Goal: Task Accomplishment & Management: Use online tool/utility

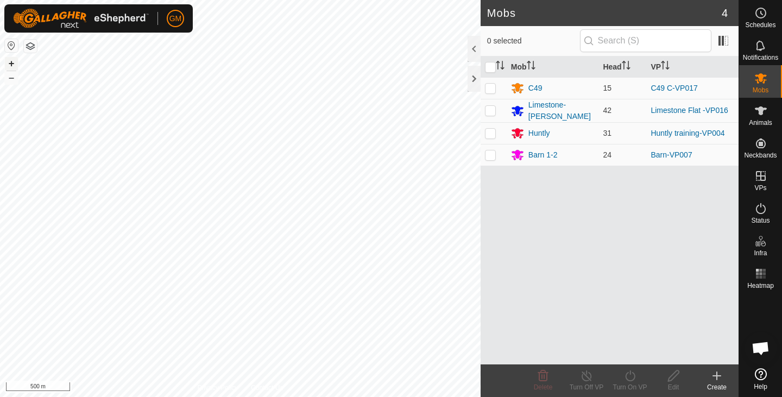
click at [9, 61] on button "+" at bounding box center [11, 63] width 13 height 13
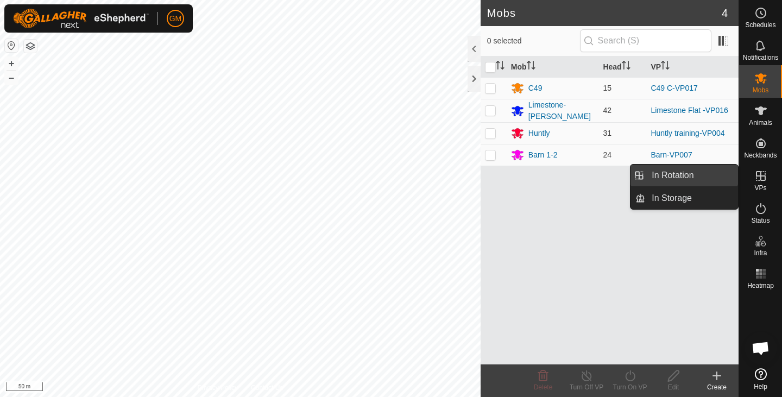
click at [689, 177] on link "In Rotation" at bounding box center [691, 175] width 93 height 22
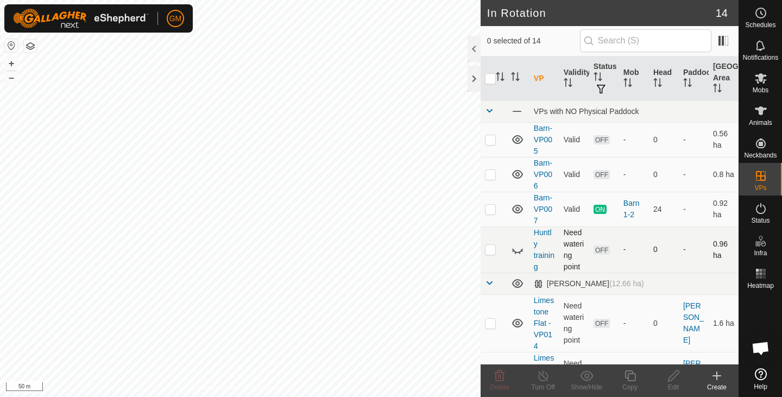
checkbox input "true"
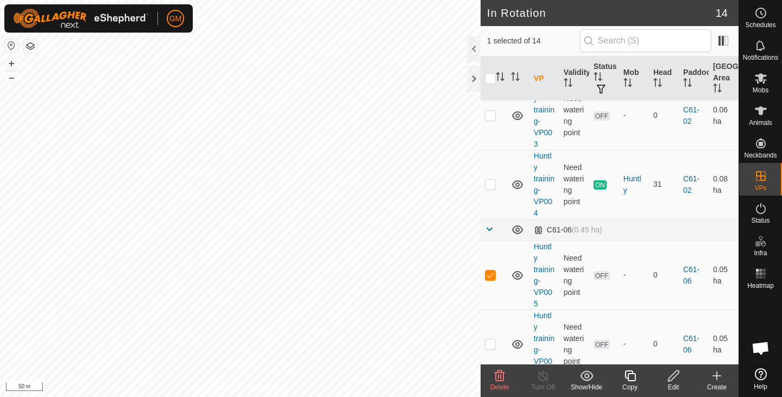
scroll to position [582, 0]
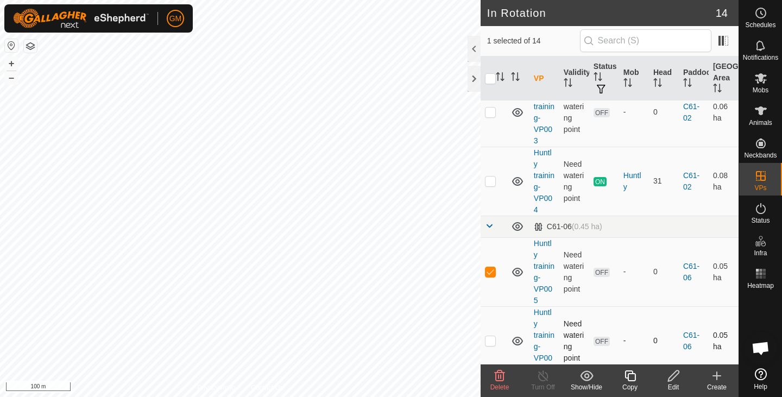
click at [491, 336] on p-checkbox at bounding box center [490, 340] width 11 height 9
checkbox input "true"
click at [491, 265] on td at bounding box center [493, 271] width 26 height 69
checkbox input "true"
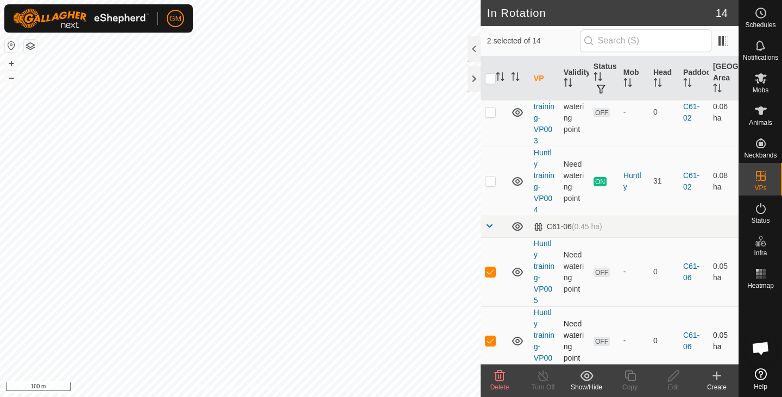
click at [488, 338] on td at bounding box center [493, 340] width 26 height 69
checkbox input "false"
click at [10, 60] on button "+" at bounding box center [11, 63] width 13 height 13
click at [16, 62] on button "+" at bounding box center [11, 63] width 13 height 13
checkbox input "false"
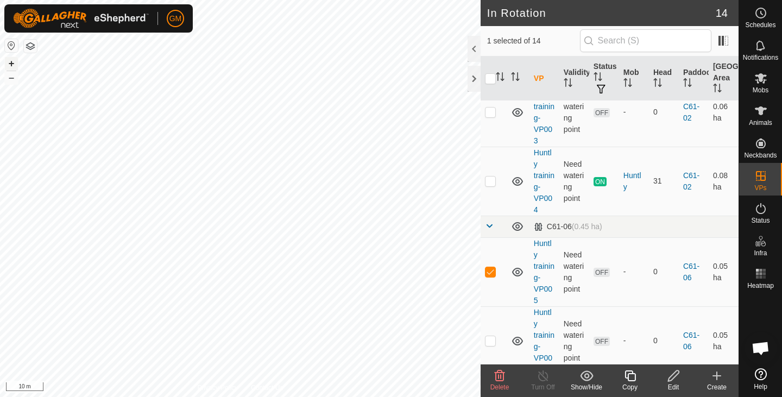
checkbox input "true"
click at [666, 377] on icon at bounding box center [673, 375] width 14 height 13
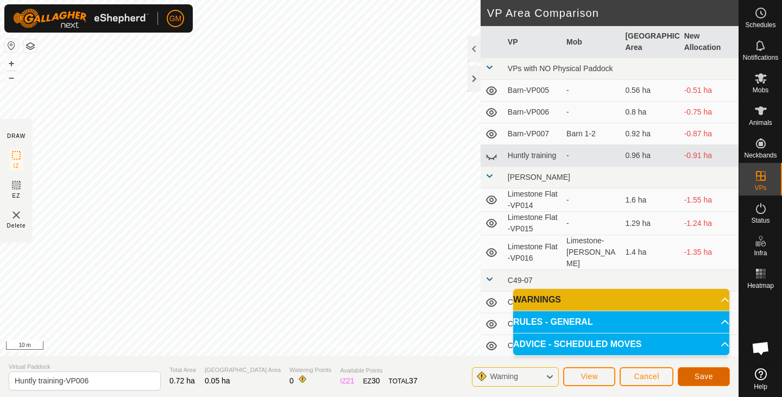
click at [693, 375] on button "Save" at bounding box center [703, 376] width 52 height 19
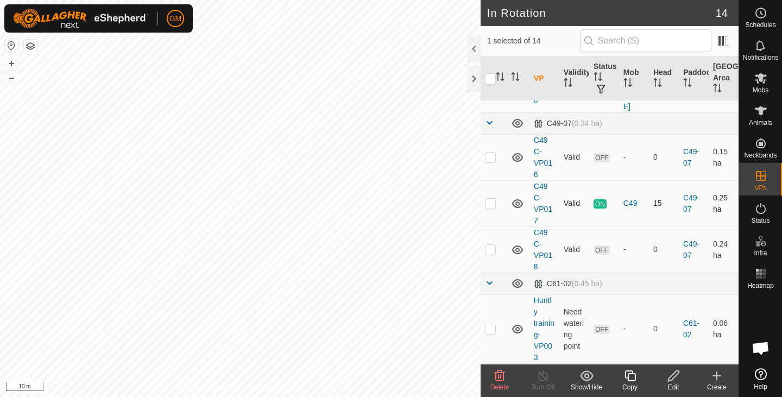
scroll to position [582, 0]
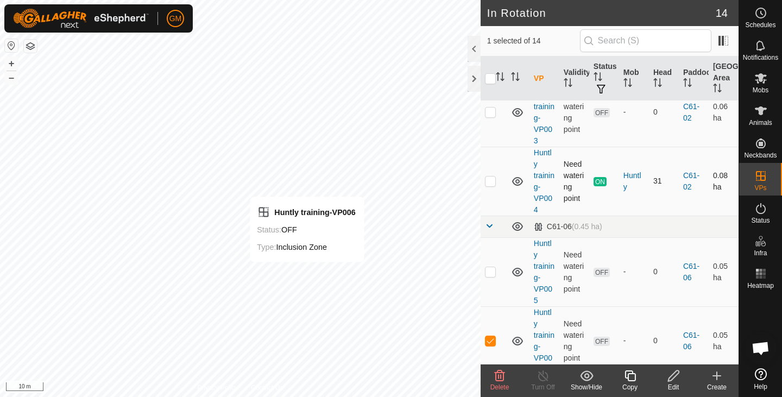
checkbox input "false"
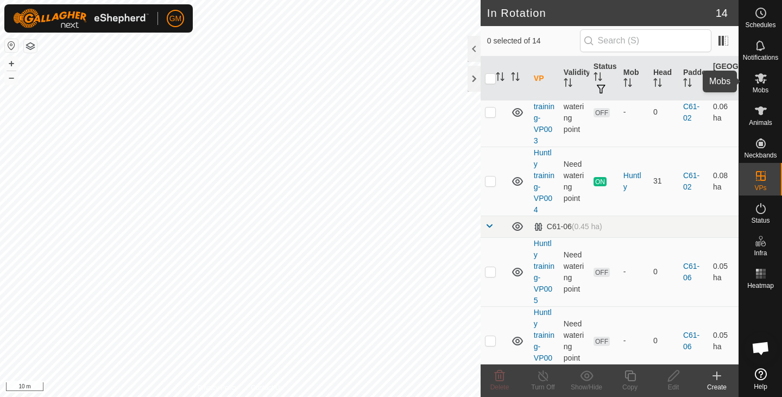
click at [761, 89] on span "Mobs" at bounding box center [760, 90] width 16 height 7
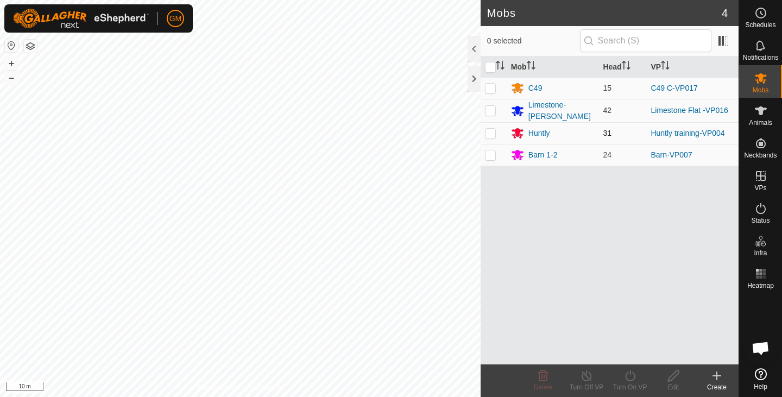
click at [492, 132] on p-checkbox at bounding box center [490, 133] width 11 height 9
checkbox input "true"
click at [630, 372] on icon at bounding box center [630, 375] width 10 height 11
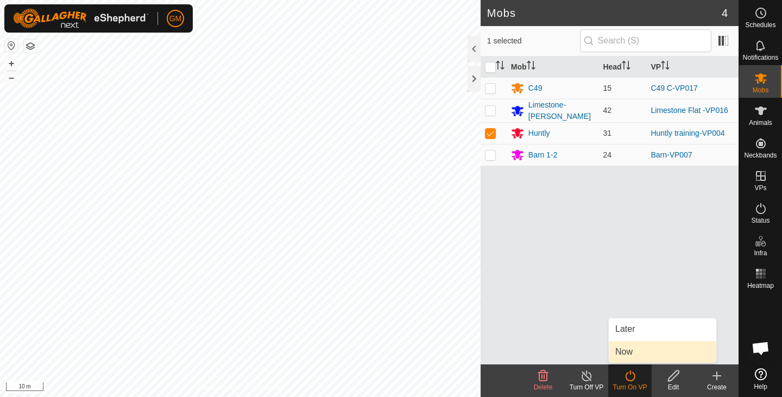
click at [626, 356] on link "Now" at bounding box center [661, 352] width 107 height 22
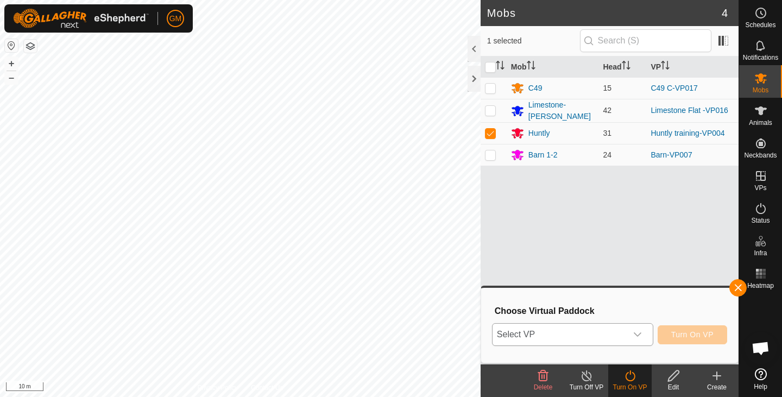
click at [639, 336] on icon "dropdown trigger" at bounding box center [637, 334] width 9 height 9
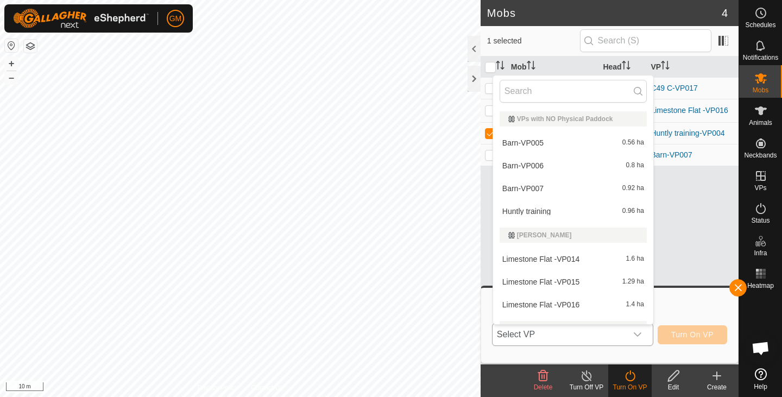
click at [639, 336] on icon "dropdown trigger" at bounding box center [637, 334] width 9 height 9
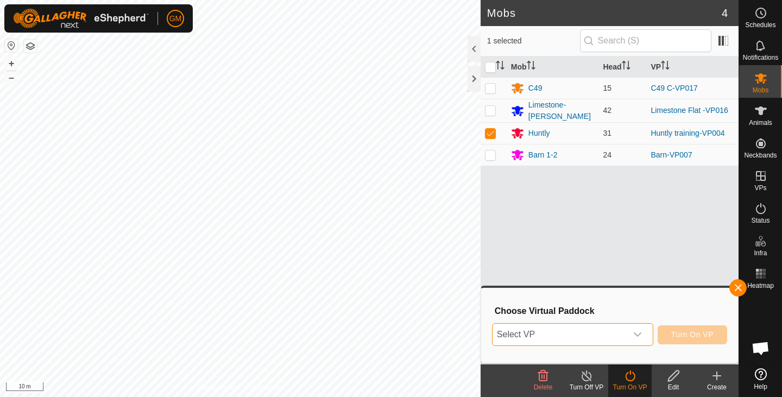
click at [638, 336] on icon "dropdown trigger" at bounding box center [637, 334] width 9 height 9
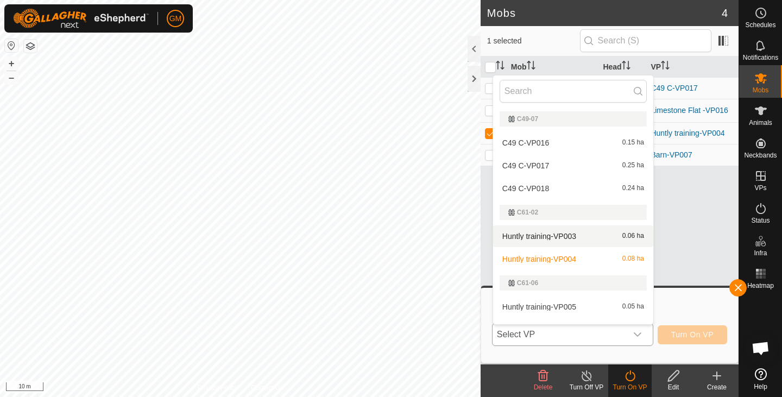
scroll to position [226, 0]
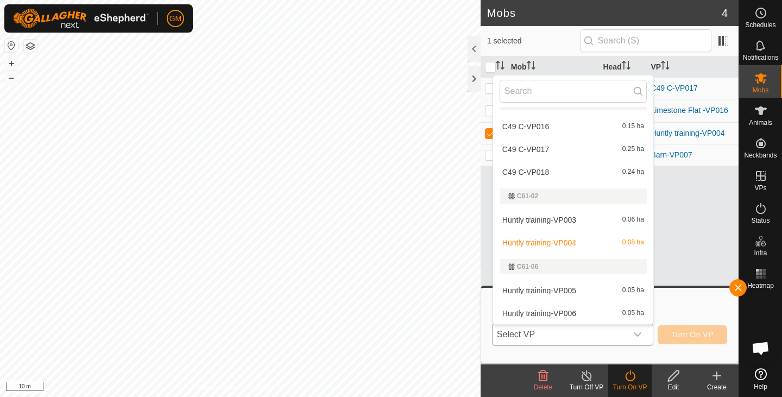
click at [579, 312] on div "Huntly training-VP006 0.05 ha" at bounding box center [572, 313] width 147 height 13
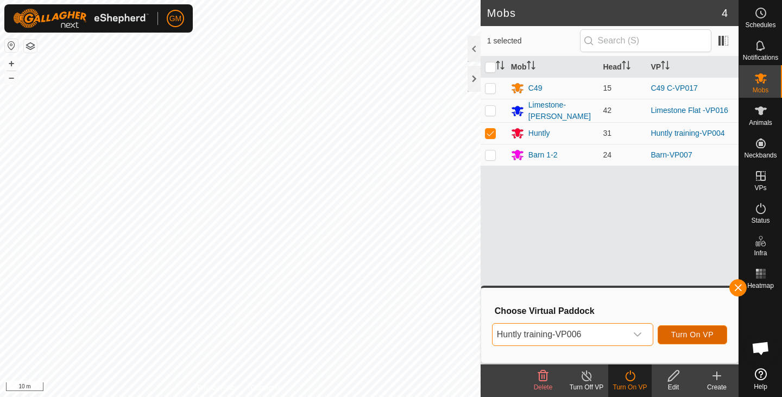
click at [677, 334] on span "Turn On VP" at bounding box center [692, 334] width 42 height 9
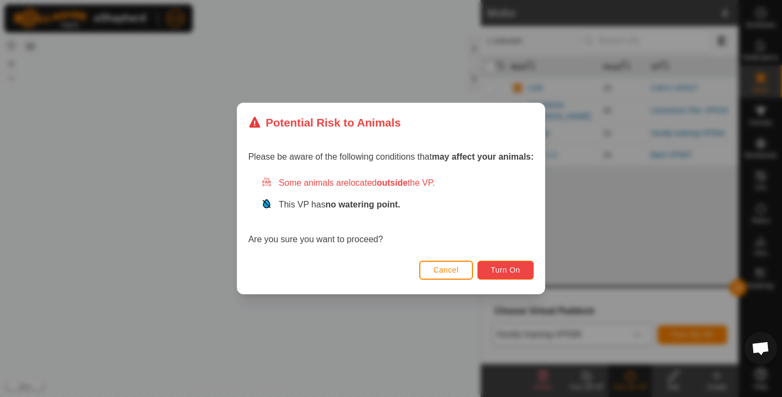
click at [514, 268] on span "Turn On" at bounding box center [505, 269] width 29 height 9
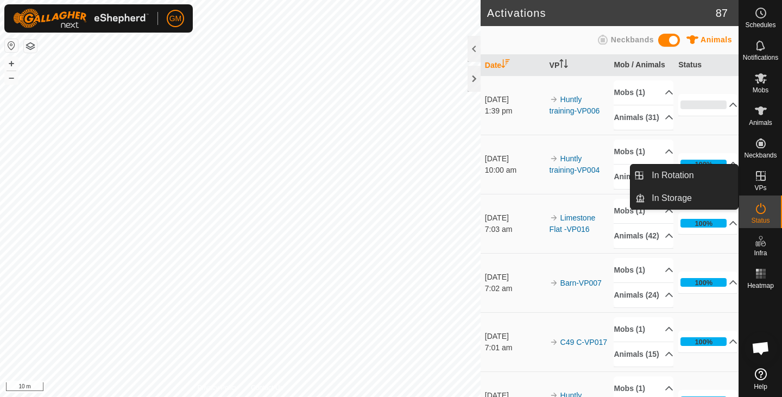
click at [759, 179] on icon at bounding box center [761, 176] width 10 height 10
click at [683, 177] on link "In Rotation" at bounding box center [691, 175] width 93 height 22
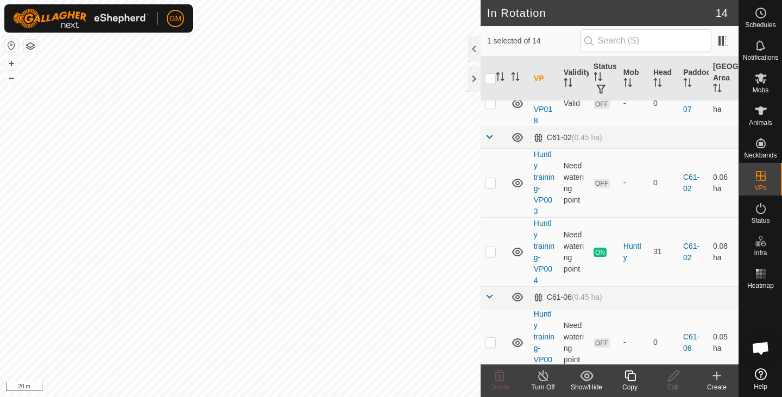
scroll to position [582, 0]
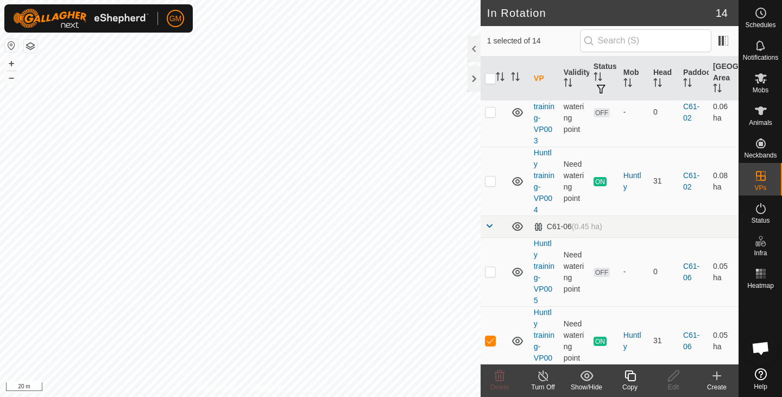
click at [626, 380] on icon at bounding box center [630, 375] width 14 height 13
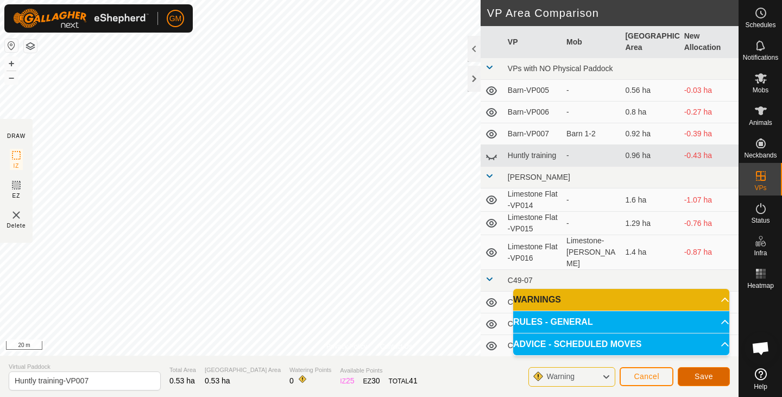
click at [691, 377] on button "Save" at bounding box center [703, 376] width 52 height 19
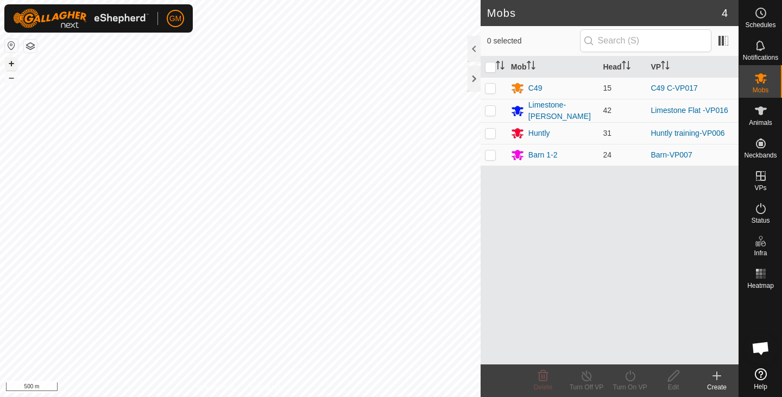
click at [15, 61] on button "+" at bounding box center [11, 63] width 13 height 13
click at [11, 64] on button "+" at bounding box center [11, 63] width 13 height 13
click at [11, 60] on button "+" at bounding box center [11, 63] width 13 height 13
